Goal: Find specific page/section: Find specific page/section

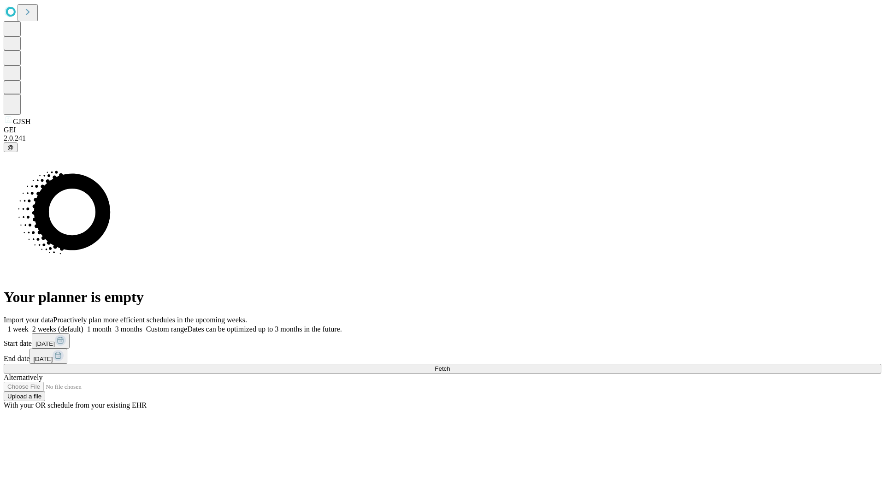
click at [450, 365] on span "Fetch" at bounding box center [442, 368] width 15 height 7
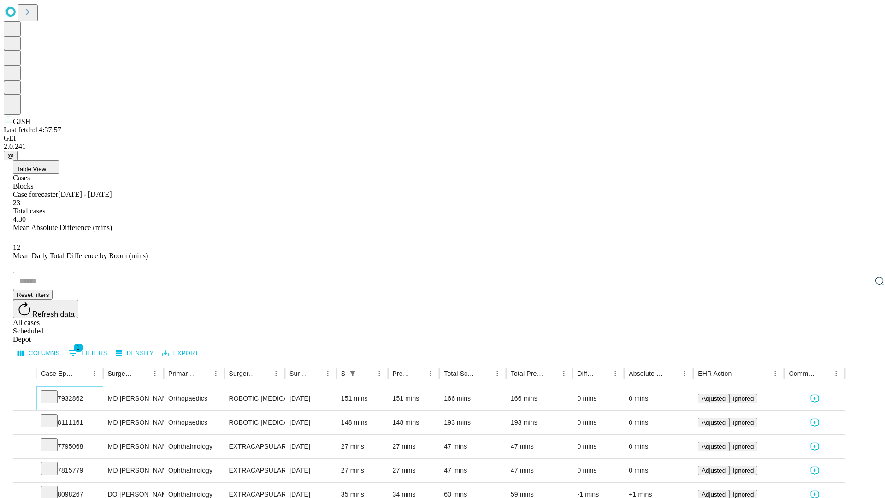
click at [54, 391] on icon at bounding box center [49, 395] width 9 height 9
